Goal: Information Seeking & Learning: Compare options

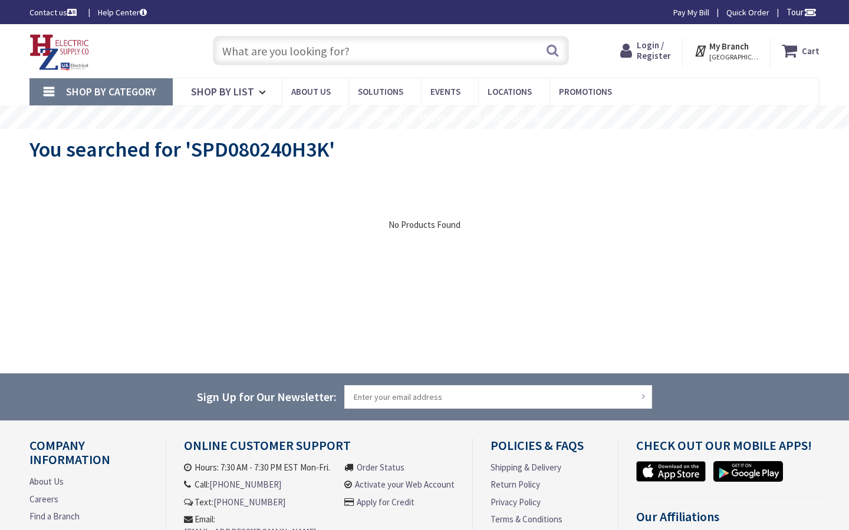
type input "Stormont, Dundas, and Glengarry County Rd 15, Moose Creek, ON K0C 1W0, Canada"
